Goal: Task Accomplishment & Management: Complete application form

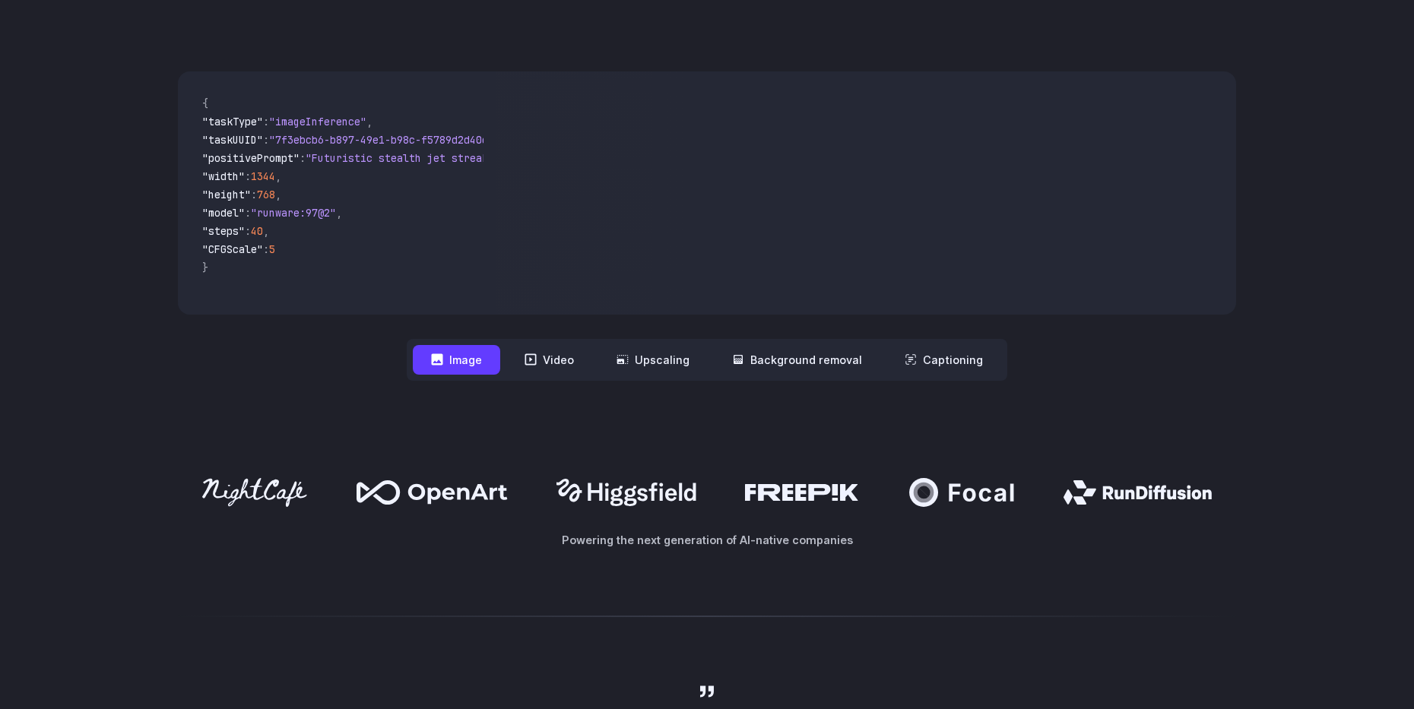
scroll to position [456, 0]
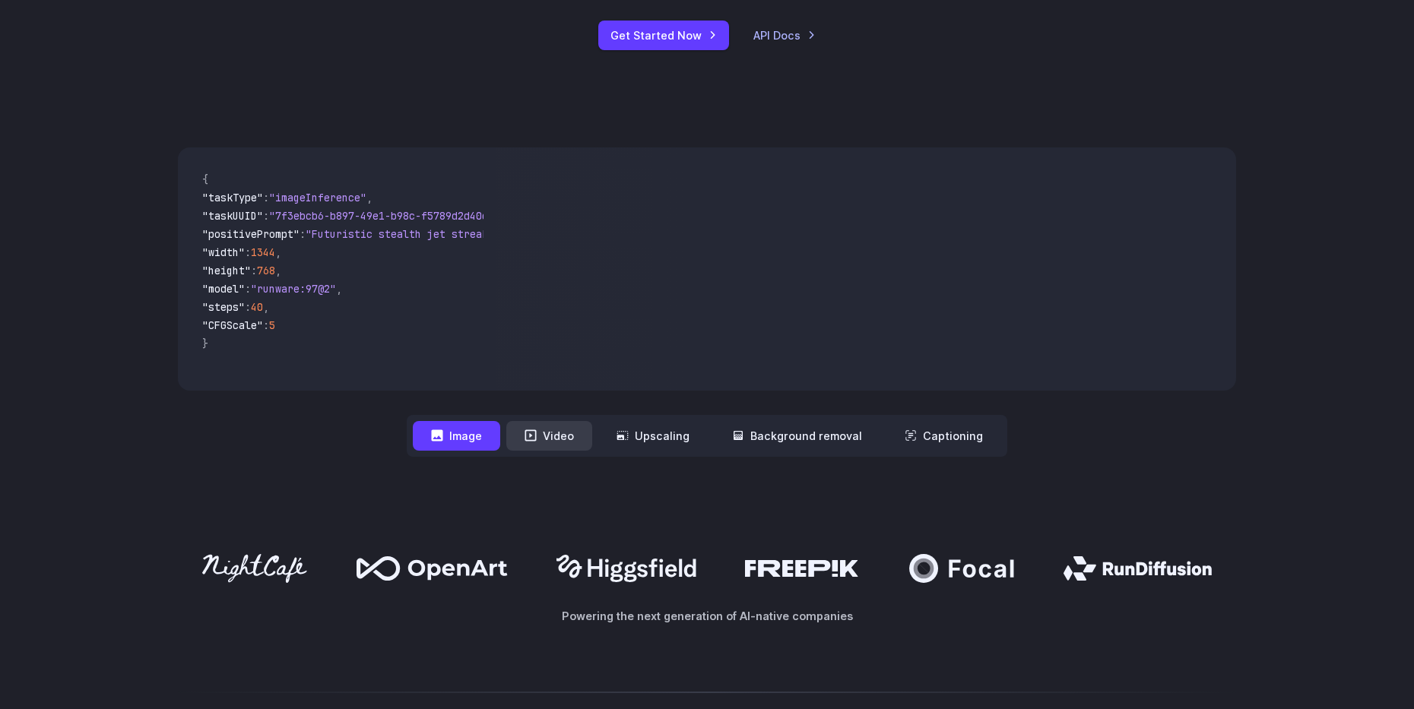
click at [562, 444] on button "Video" at bounding box center [549, 436] width 86 height 30
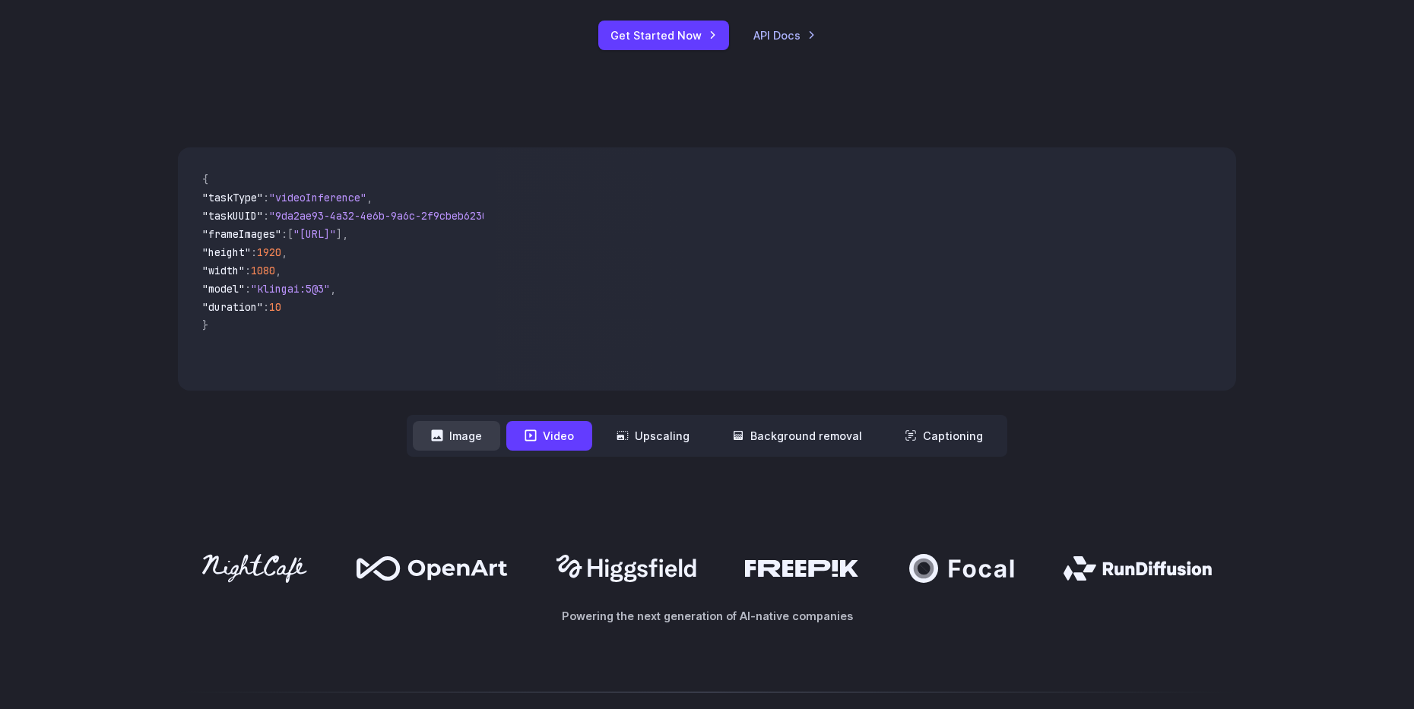
click at [469, 433] on button "Image" at bounding box center [456, 436] width 87 height 30
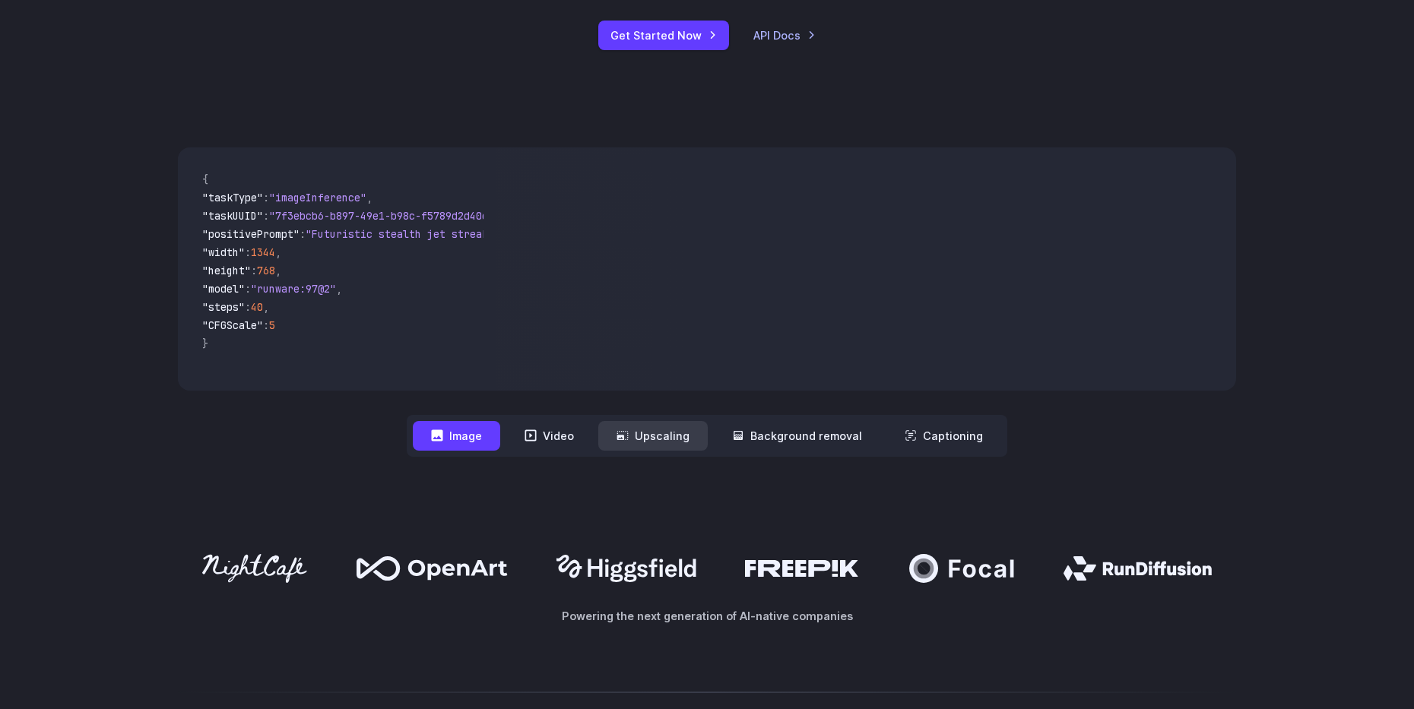
click at [646, 442] on button "Upscaling" at bounding box center [652, 436] width 109 height 30
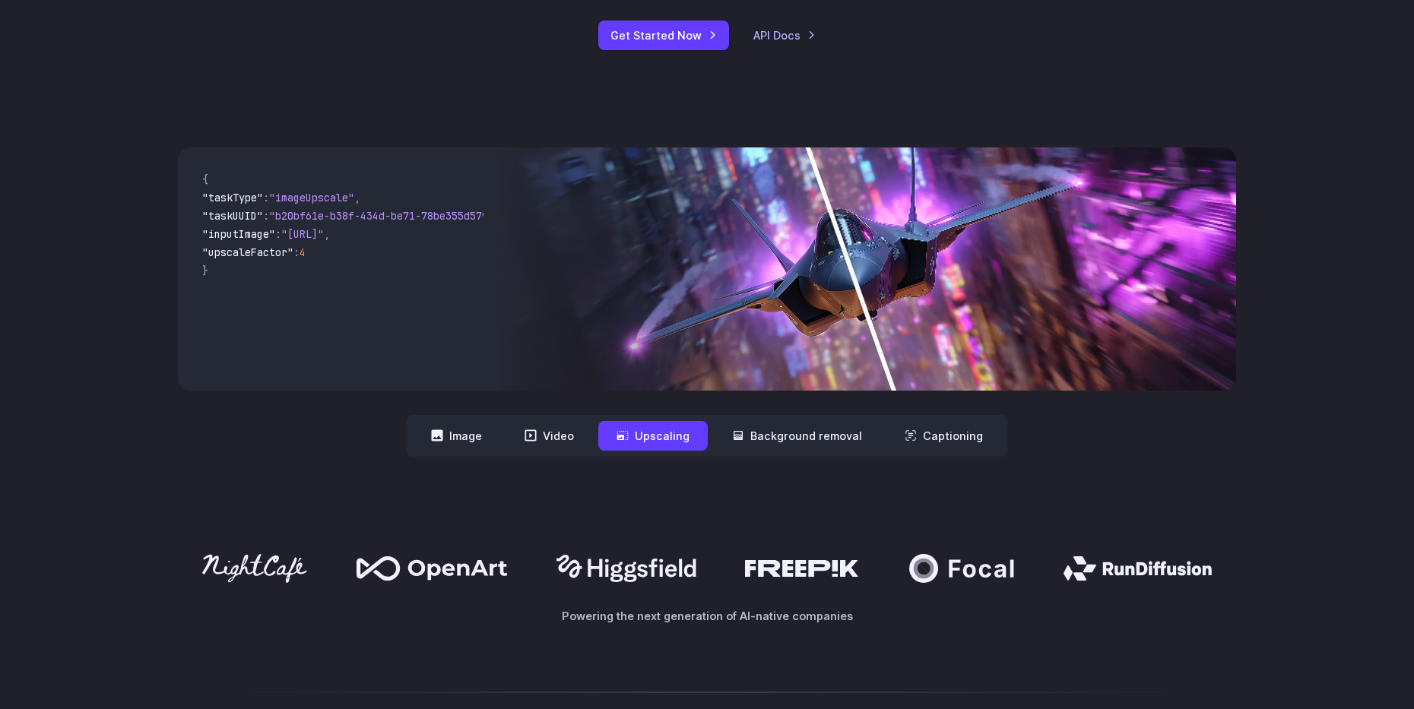
click at [800, 256] on img at bounding box center [865, 268] width 740 height 243
click at [809, 441] on button "Background removal" at bounding box center [797, 436] width 166 height 30
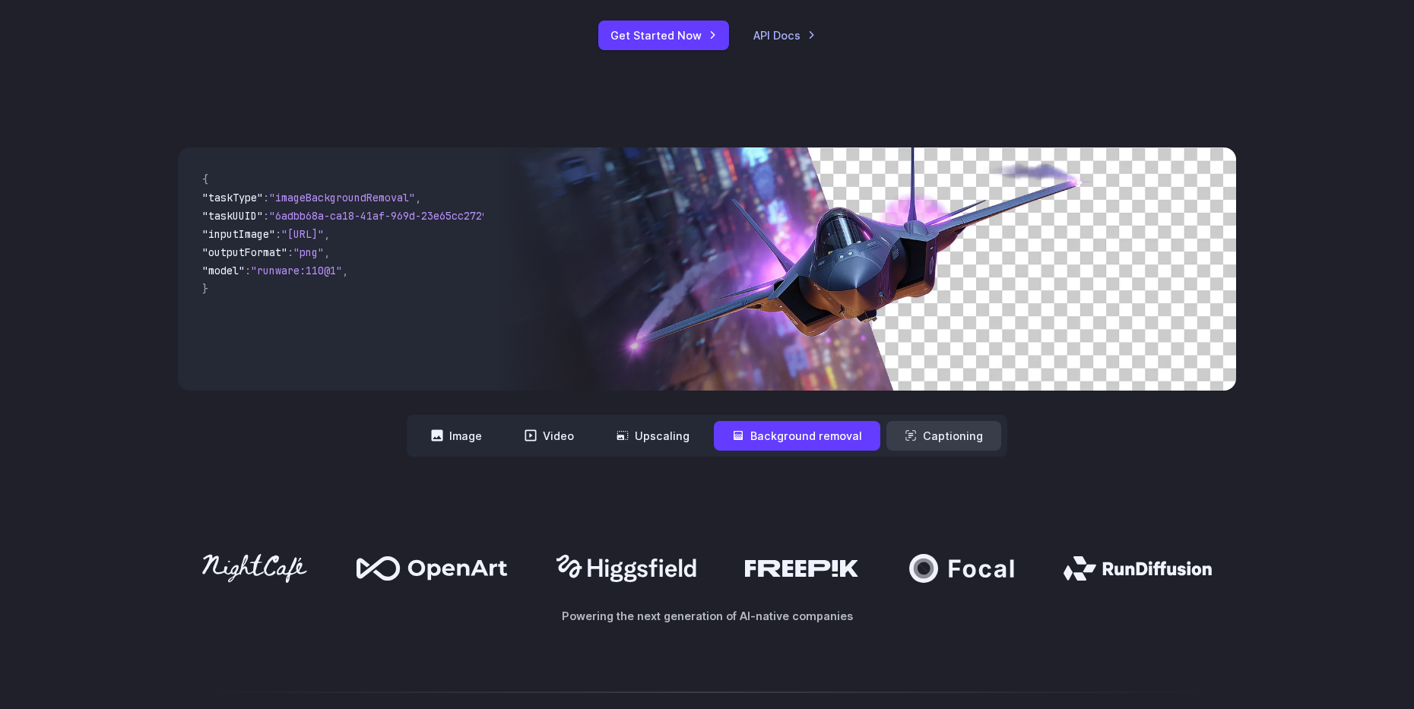
click at [951, 459] on div "**********" at bounding box center [707, 302] width 1414 height 407
click at [948, 440] on button "Captioning" at bounding box center [943, 436] width 115 height 30
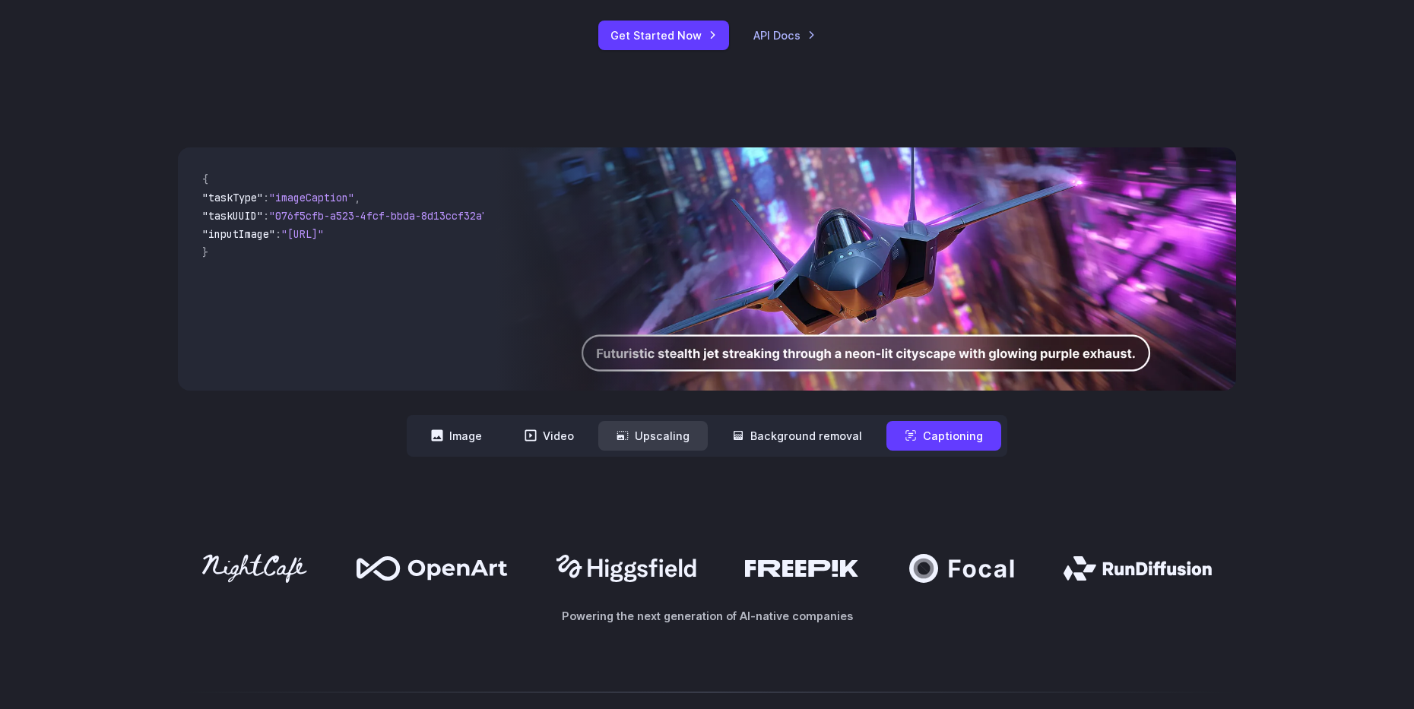
click at [668, 431] on button "Upscaling" at bounding box center [652, 436] width 109 height 30
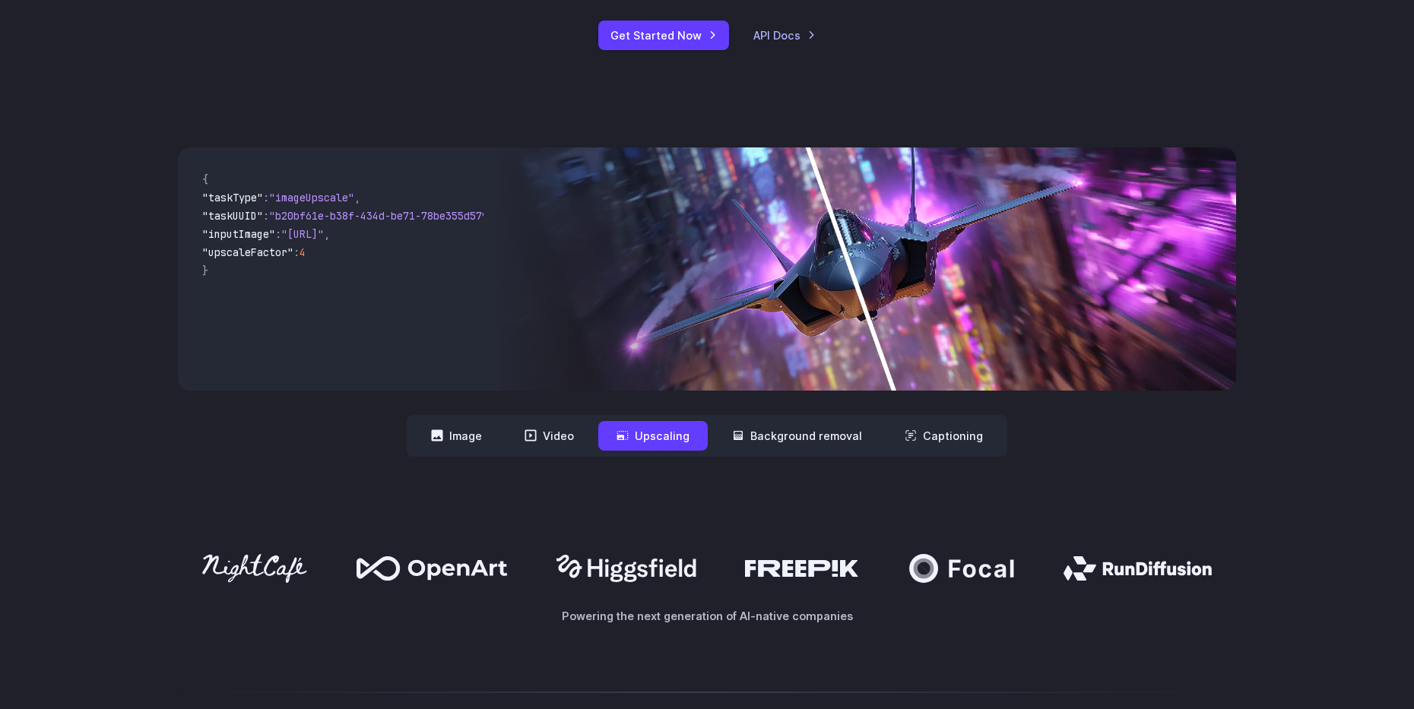
click at [597, 434] on nav "**********" at bounding box center [707, 436] width 600 height 42
click at [696, 429] on button "Upscaling" at bounding box center [652, 436] width 109 height 30
click at [765, 430] on button "Background removal" at bounding box center [797, 436] width 166 height 30
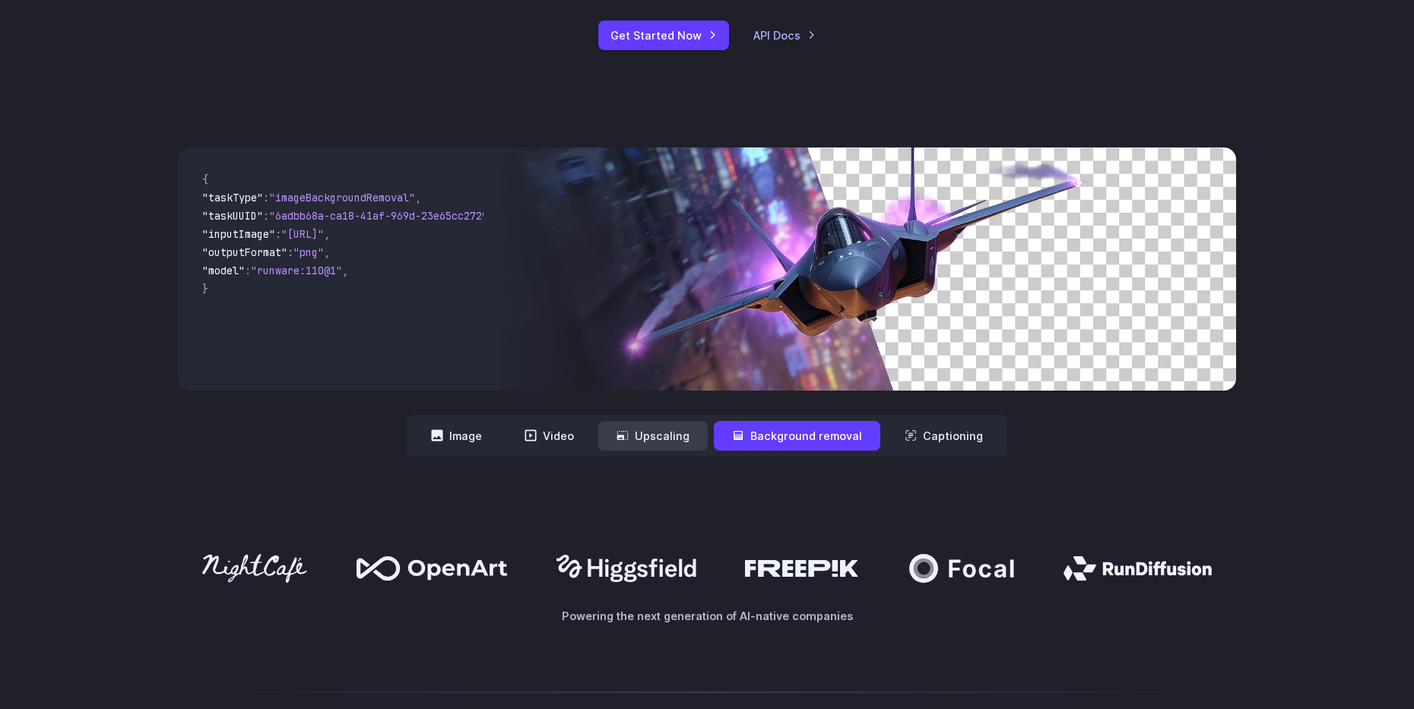
click at [668, 434] on button "Upscaling" at bounding box center [652, 436] width 109 height 30
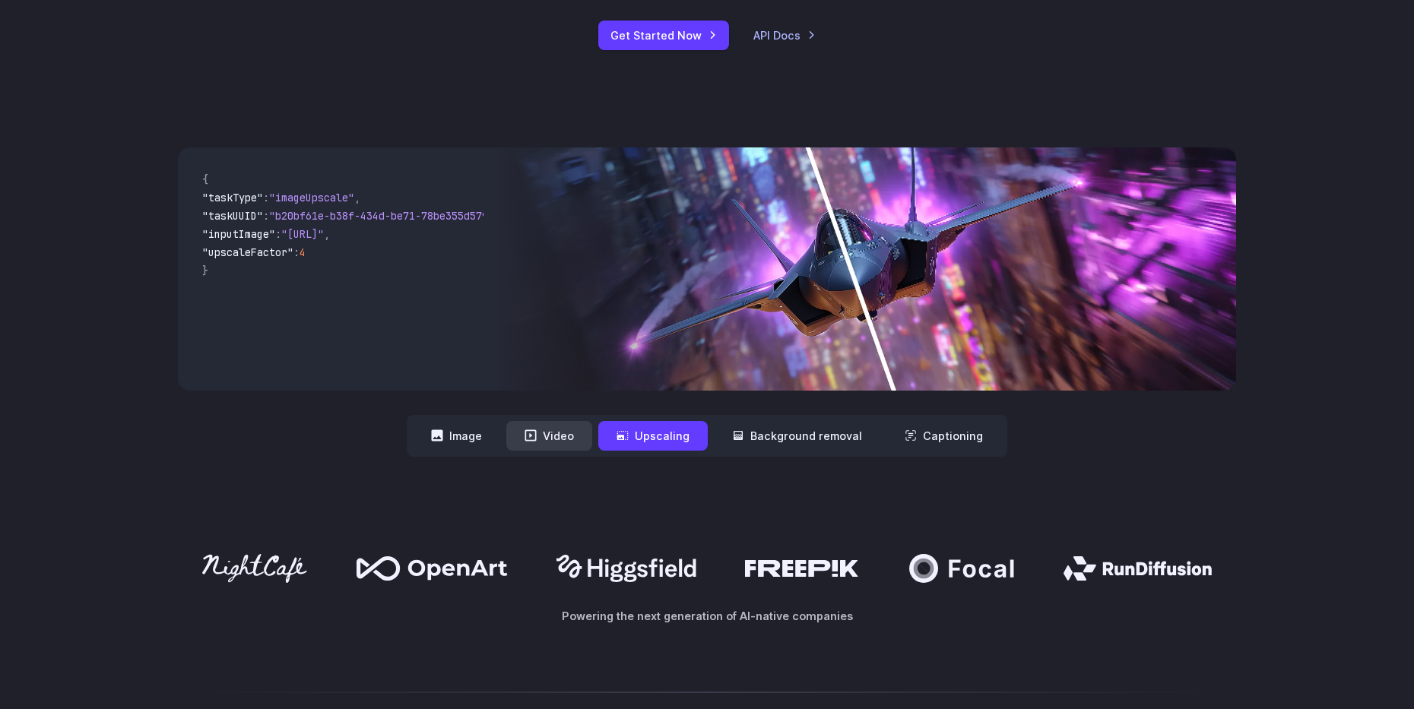
click at [579, 436] on button "Video" at bounding box center [549, 436] width 86 height 30
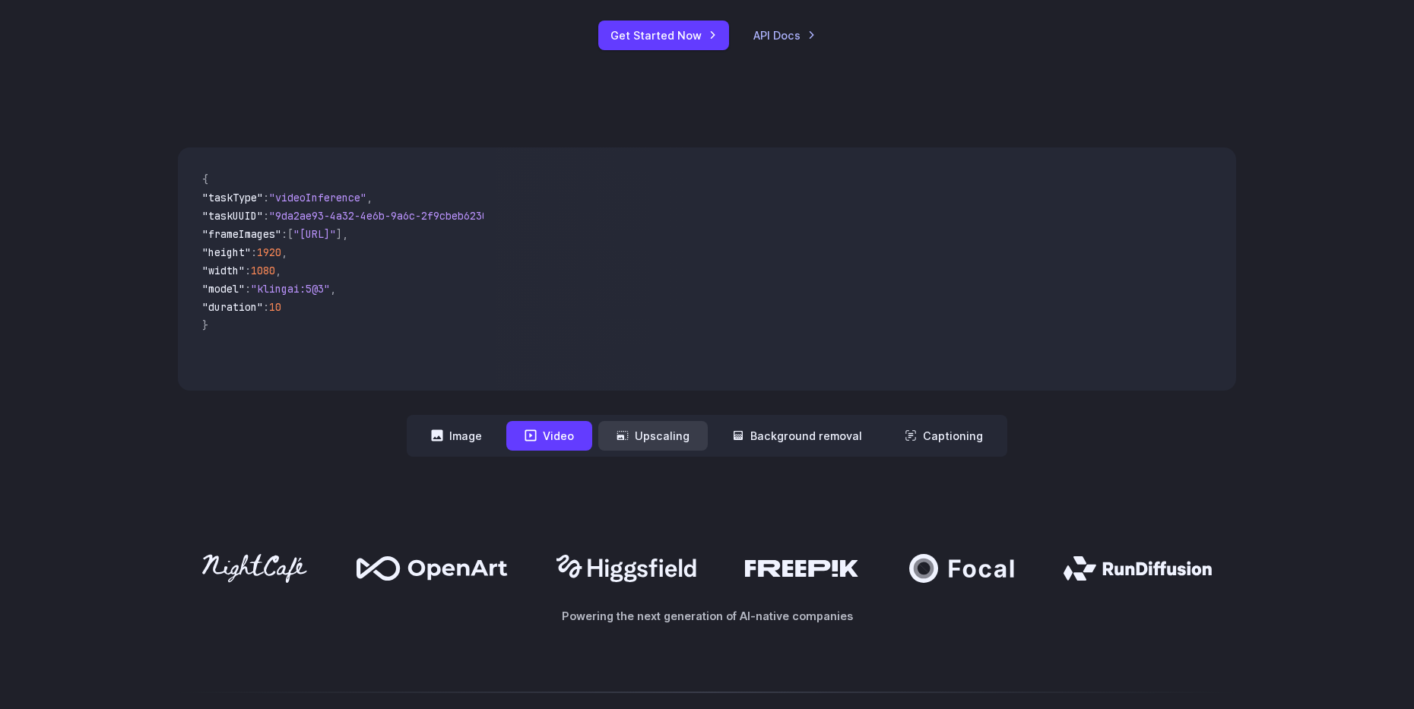
click at [679, 438] on button "Upscaling" at bounding box center [652, 436] width 109 height 30
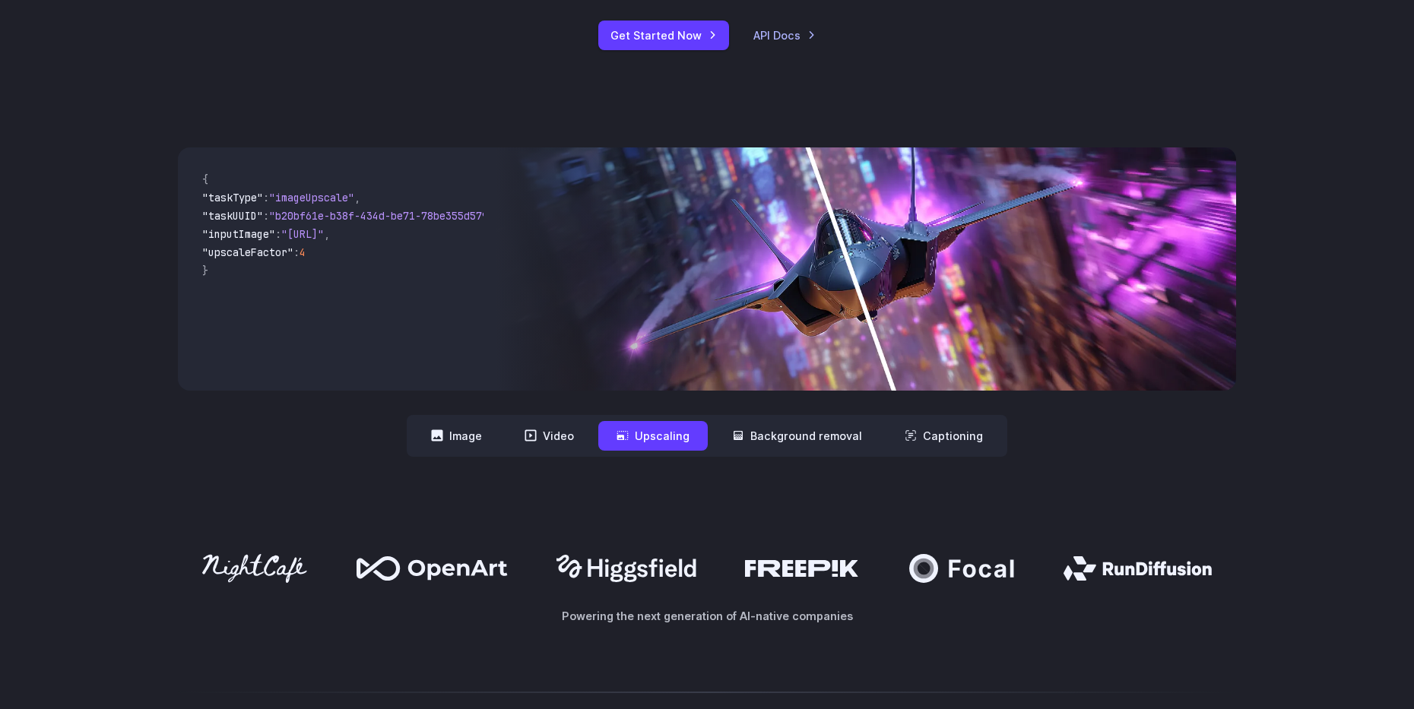
click at [606, 433] on button "Upscaling" at bounding box center [652, 436] width 109 height 30
click at [562, 435] on button "Video" at bounding box center [549, 436] width 86 height 30
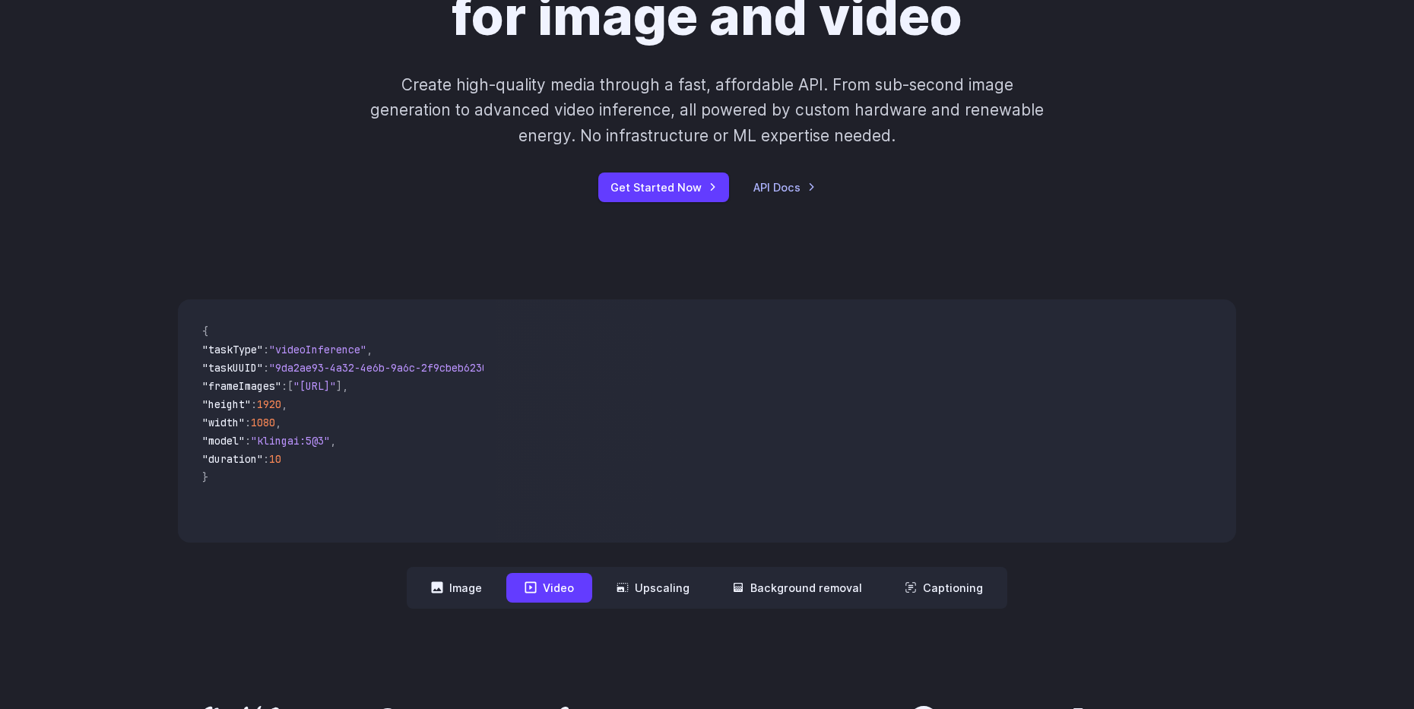
scroll to position [228, 0]
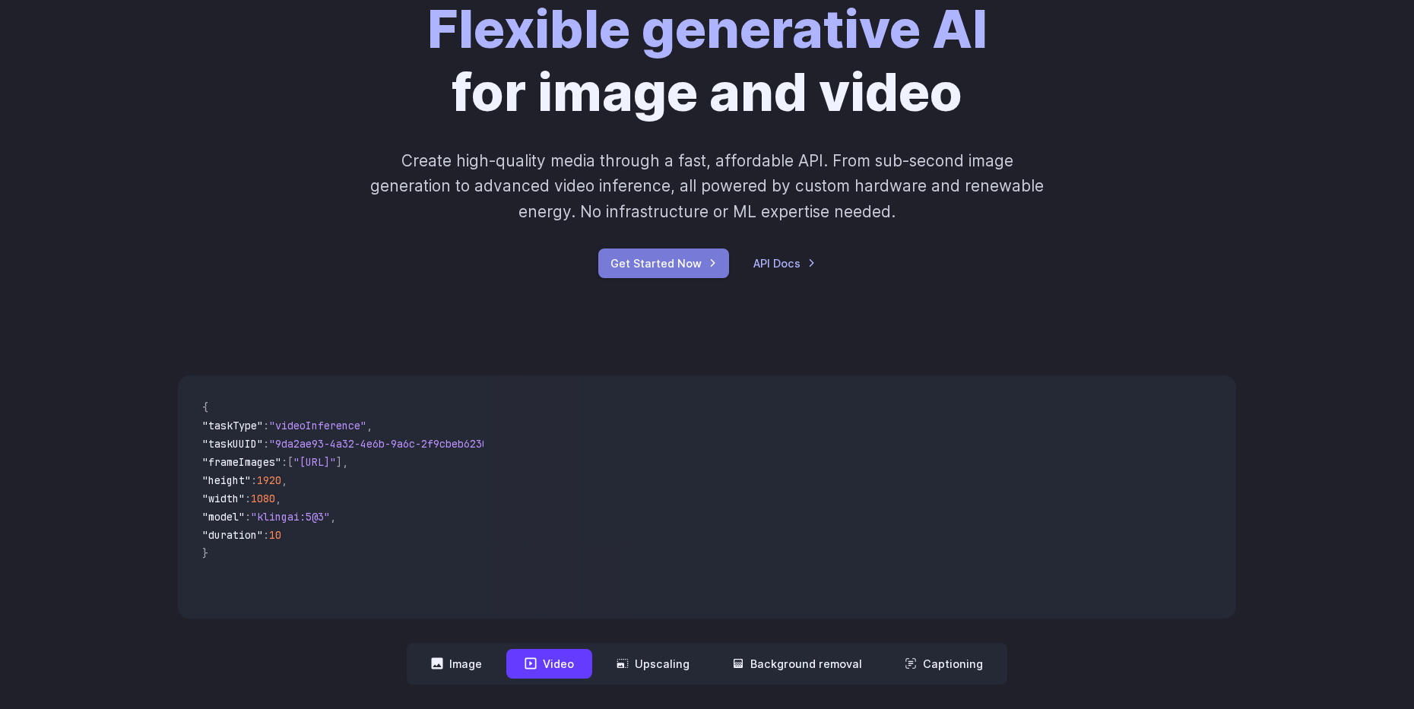
click at [664, 262] on link "Get Started Now" at bounding box center [663, 264] width 131 height 30
